Goal: Task Accomplishment & Management: Complete application form

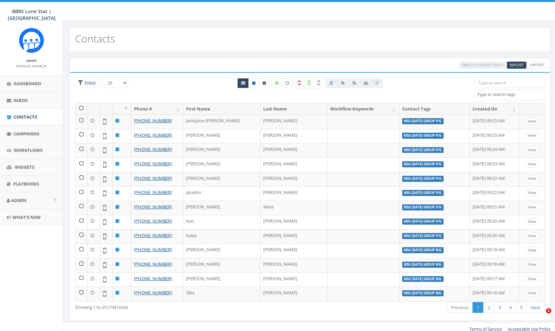
select select
click at [23, 117] on span "Contacts" at bounding box center [25, 117] width 23 height 6
select select
click at [22, 133] on span "Campaigns" at bounding box center [26, 134] width 26 height 6
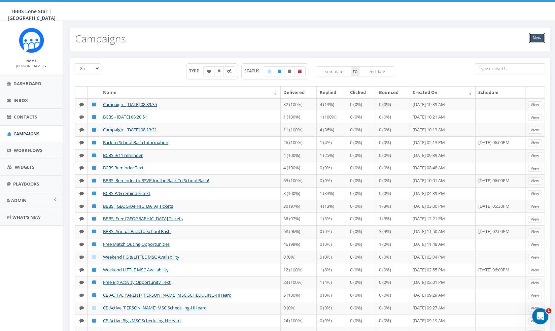
click at [544, 39] on link "New" at bounding box center [537, 38] width 16 height 10
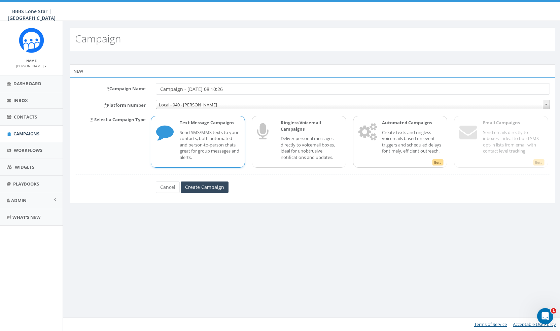
drag, startPoint x: 212, startPoint y: 86, endPoint x: 209, endPoint y: 85, distance: 3.7
click at [210, 86] on input "Campaign - 10/02/2025, 08:10:26" at bounding box center [353, 88] width 394 height 11
click at [273, 93] on input "Campaign - 10/02/2025, 08:10:26" at bounding box center [353, 88] width 394 height 11
click at [262, 86] on input "Campaign - 10/02/2025, 08:10:26" at bounding box center [353, 88] width 394 height 11
drag, startPoint x: 277, startPoint y: 91, endPoint x: 147, endPoint y: 91, distance: 129.9
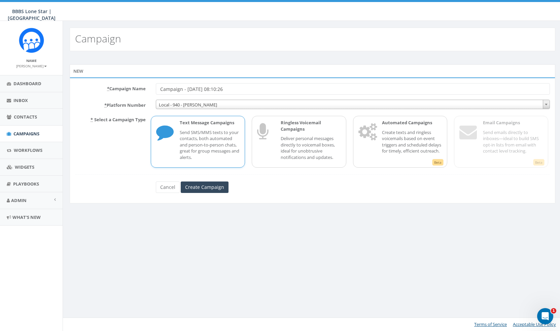
click at [147, 91] on div "* Campaign Name Campaign - 10/02/2025, 08:10:26" at bounding box center [312, 88] width 485 height 11
click at [189, 87] on input "MSU Tuesday Big Reminder" at bounding box center [353, 88] width 394 height 11
type input "MSU Tuesday group Big Reminder"
click at [158, 189] on link "Cancel" at bounding box center [168, 186] width 24 height 11
